Goal: Task Accomplishment & Management: Use online tool/utility

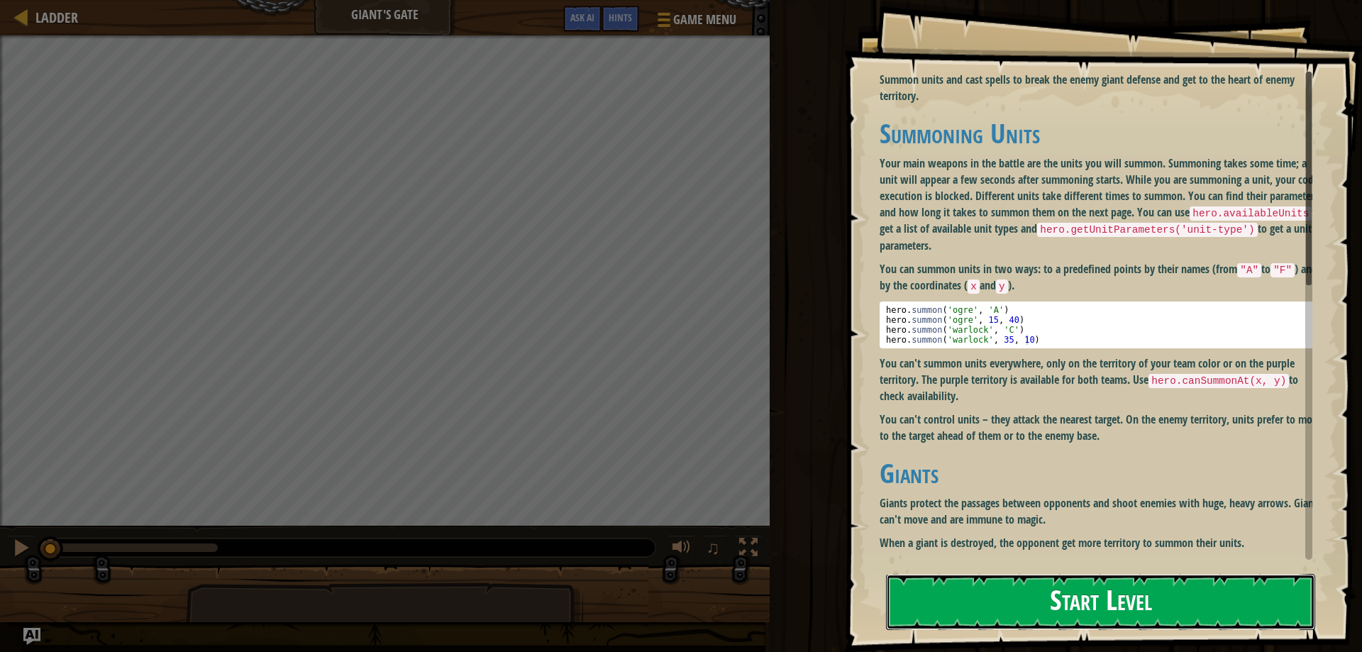
click at [1074, 600] on button "Start Level" at bounding box center [1100, 602] width 429 height 56
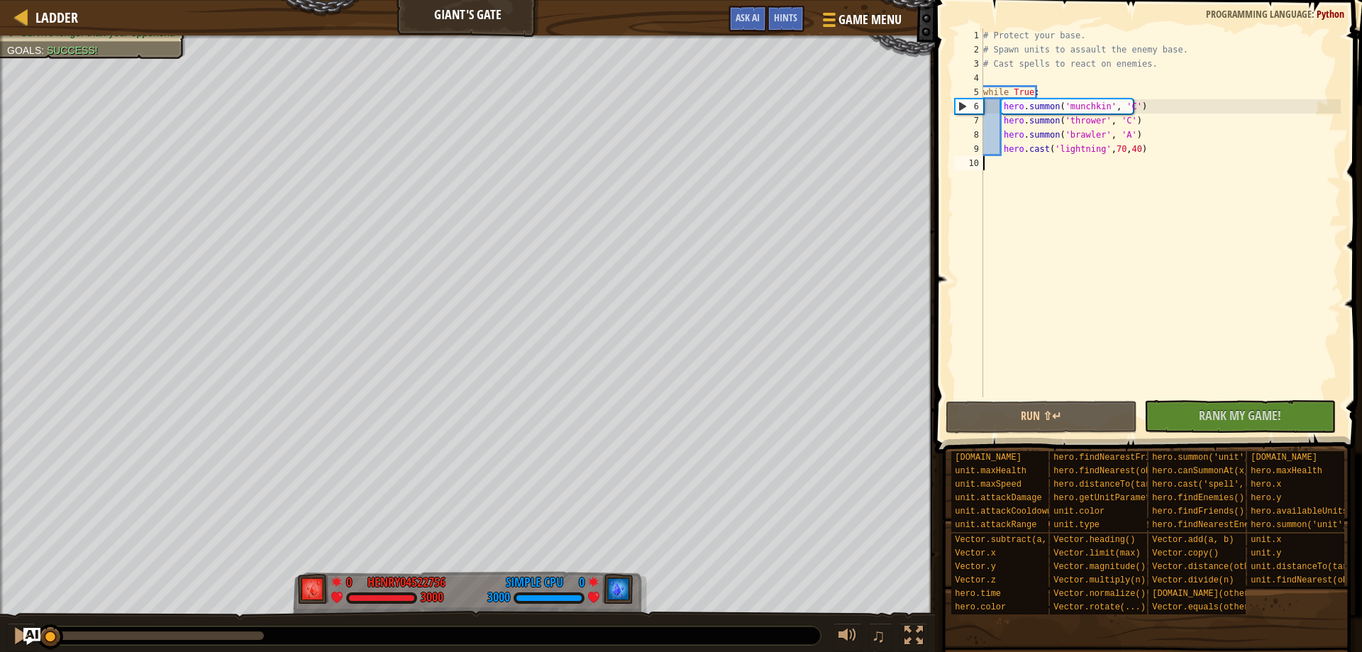
drag, startPoint x: 266, startPoint y: 639, endPoint x: 0, endPoint y: 672, distance: 268.0
click at [0, 0] on html "Ladder Giant's Gate Game Menu Done Hints Ask AI 1 ההההההההההההההההההההההההההההה…" at bounding box center [681, 0] width 1362 height 0
click at [15, 638] on div at bounding box center [21, 635] width 18 height 18
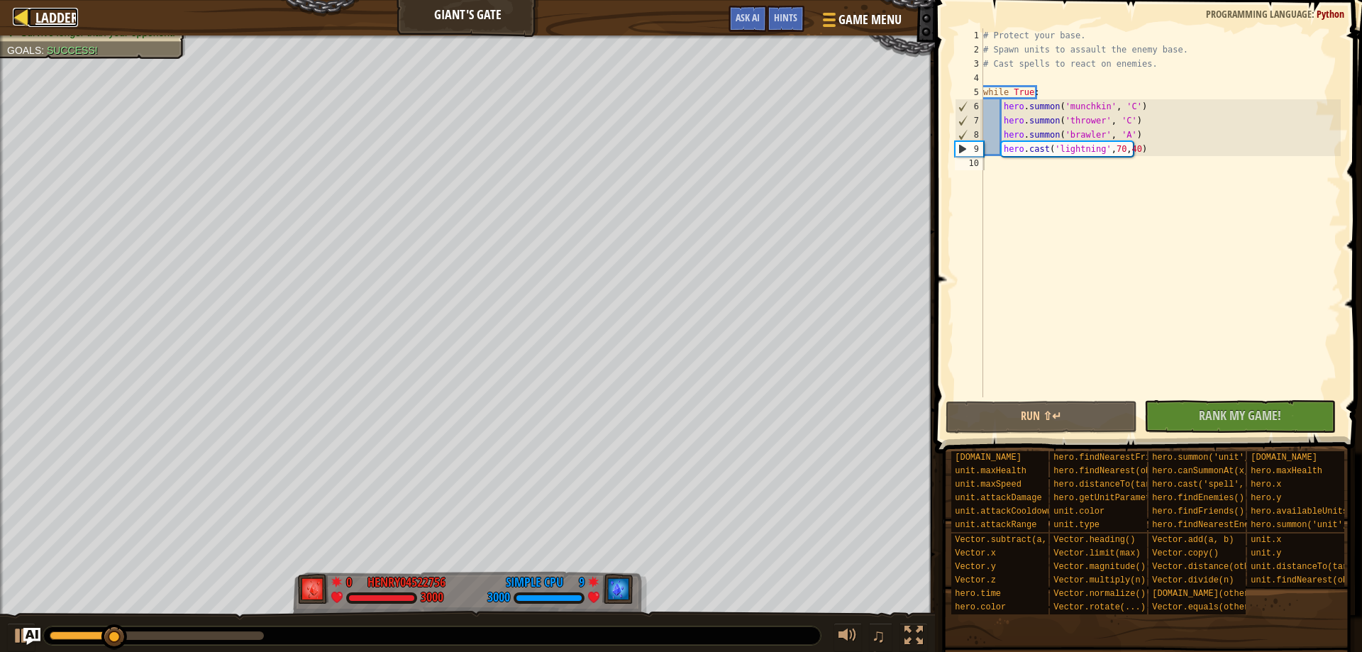
click at [21, 13] on div at bounding box center [22, 17] width 18 height 18
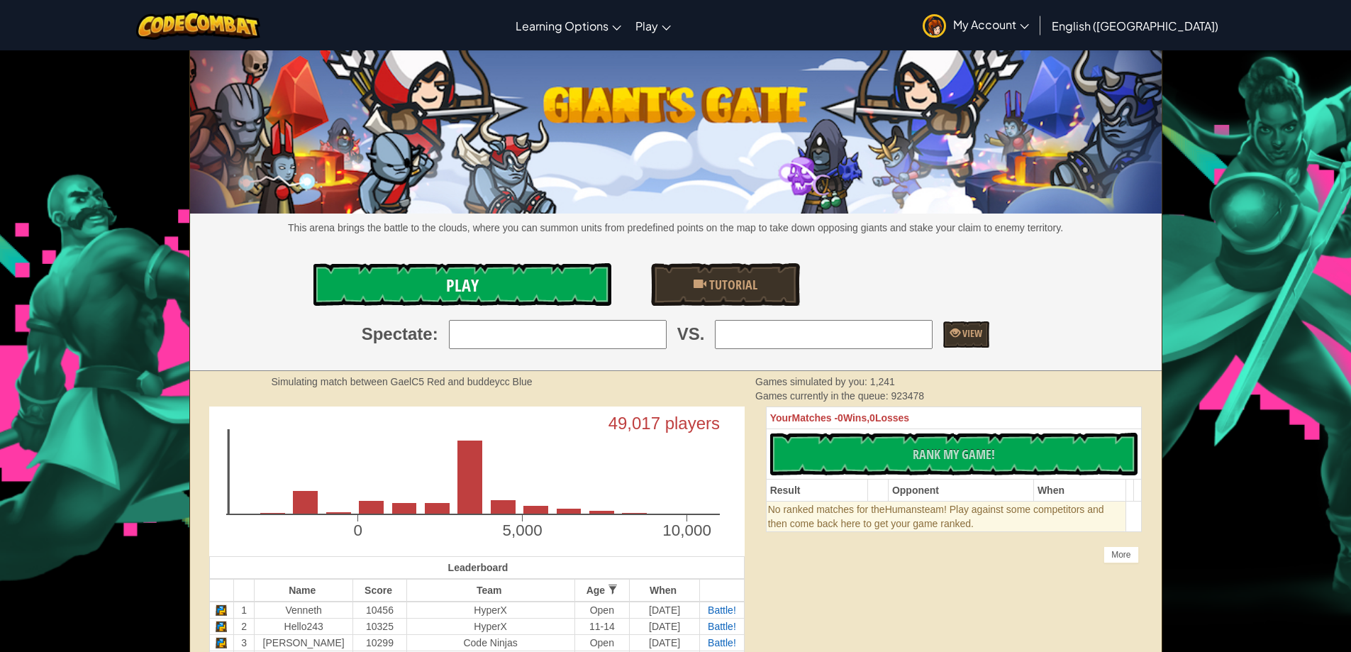
click at [461, 278] on span "Play" at bounding box center [462, 285] width 33 height 23
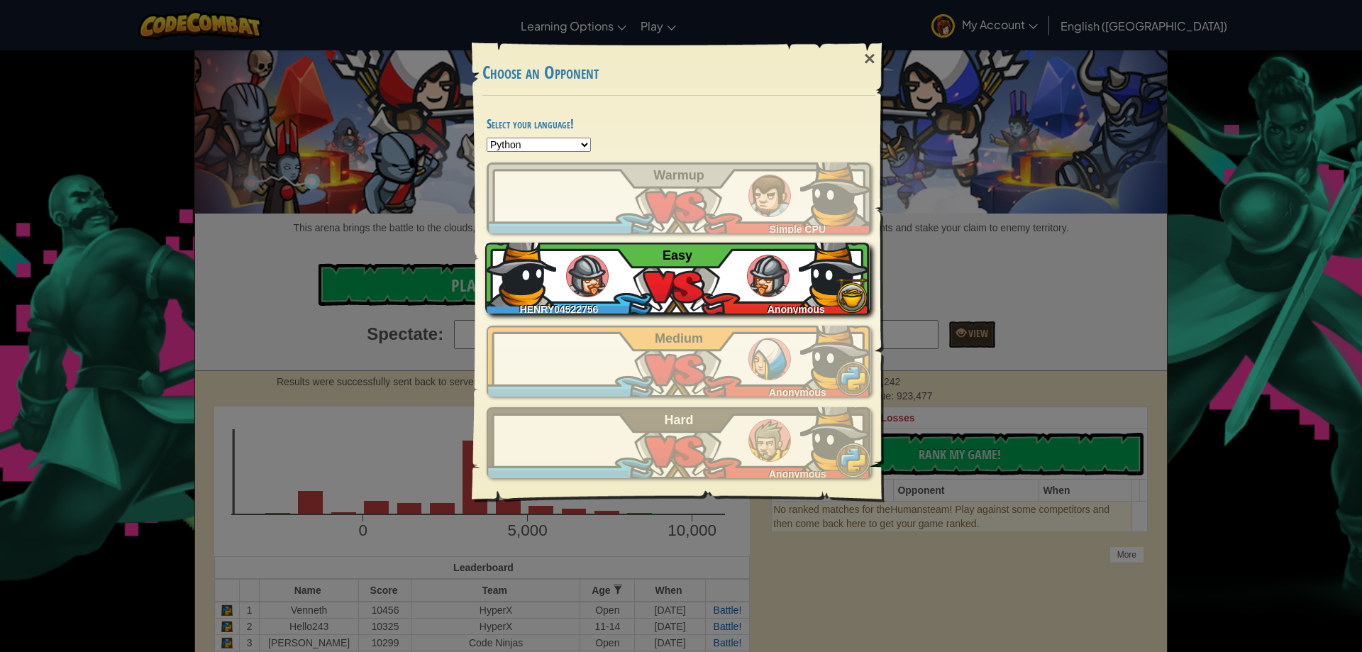
click at [625, 282] on div "HENRY04522756 Anonymous Easy" at bounding box center [677, 278] width 384 height 71
